Goal: Navigation & Orientation: Find specific page/section

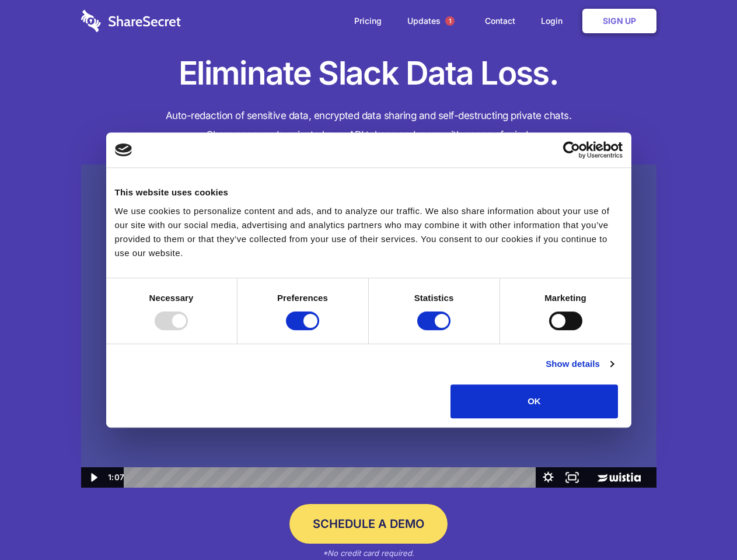
click at [368, 280] on img at bounding box center [368, 327] width 575 height 324
click at [188, 330] on div at bounding box center [171, 321] width 33 height 19
click at [319, 330] on input "Preferences" at bounding box center [302, 321] width 33 height 19
checkbox input "false"
click at [435, 330] on input "Statistics" at bounding box center [433, 321] width 33 height 19
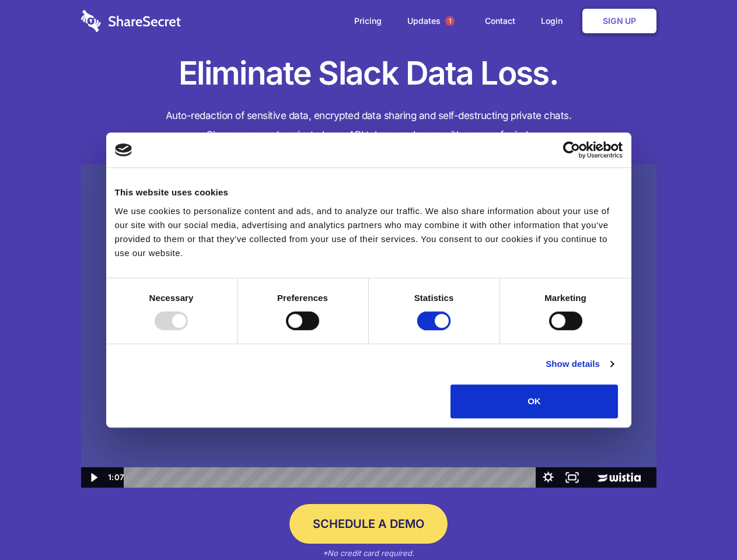
checkbox input "false"
click at [549, 330] on input "Marketing" at bounding box center [565, 321] width 33 height 19
checkbox input "true"
click at [613, 371] on link "Show details" at bounding box center [580, 364] width 68 height 14
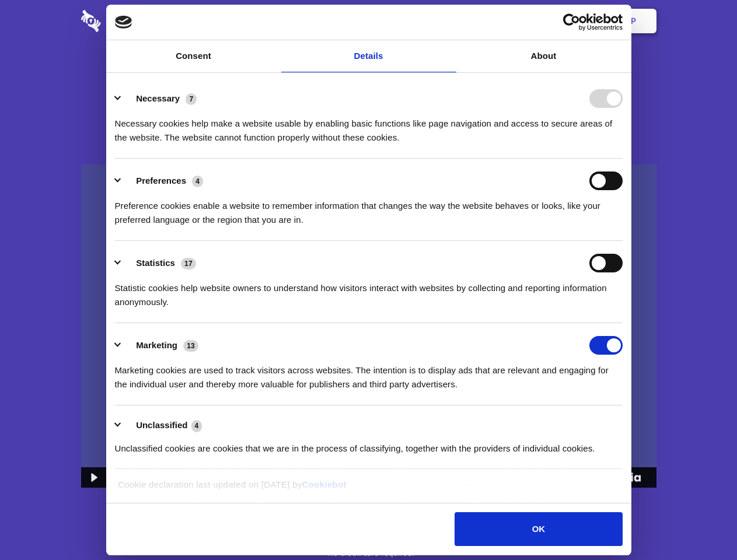
click at [623, 159] on li "Necessary 7 Necessary cookies help make a website usable by enabling basic func…" at bounding box center [369, 117] width 508 height 82
click at [449, 21] on span "1" at bounding box center [449, 20] width 9 height 9
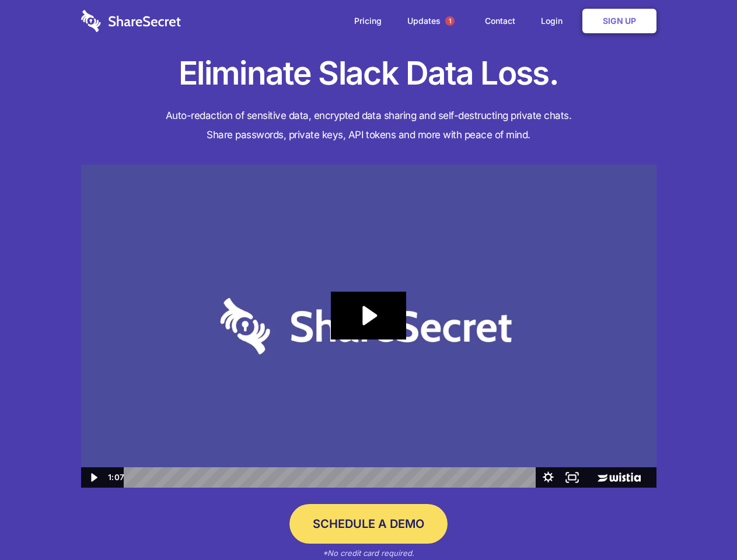
click at [369, 326] on icon "Play Video: Sharesecret Slack Extension" at bounding box center [368, 316] width 75 height 48
